Goal: Task Accomplishment & Management: Use online tool/utility

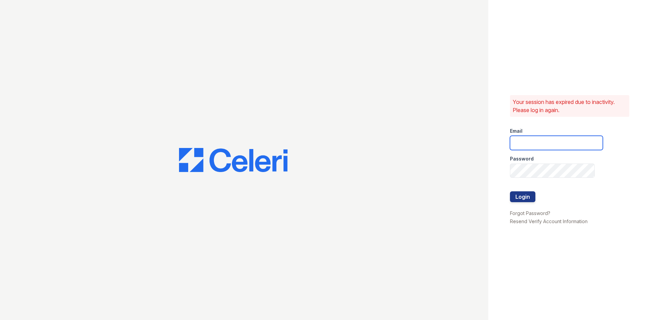
click at [529, 143] on input "email" at bounding box center [556, 143] width 93 height 14
type input "[EMAIL_ADDRESS]"
click at [510, 192] on button "Login" at bounding box center [522, 197] width 25 height 11
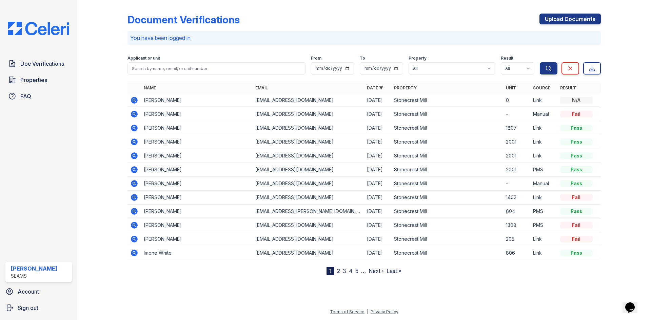
click at [133, 102] on icon at bounding box center [134, 100] width 7 height 7
